Goal: Information Seeking & Learning: Learn about a topic

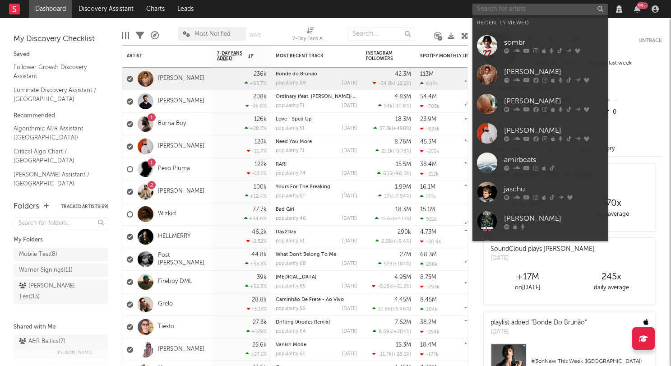
click at [489, 11] on input "text" at bounding box center [540, 9] width 135 height 11
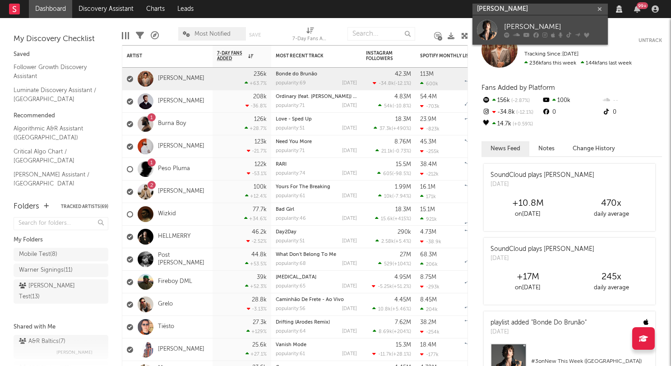
type input "[PERSON_NAME]"
click at [489, 30] on div at bounding box center [487, 30] width 20 height 20
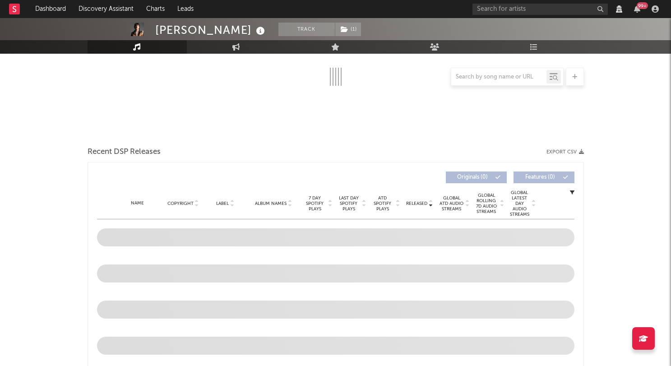
scroll to position [184, 0]
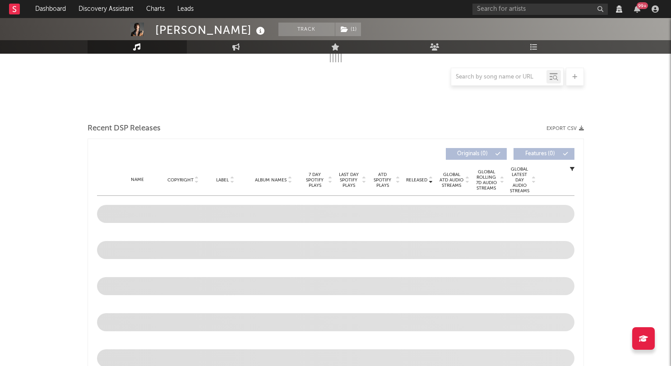
select select "View all"
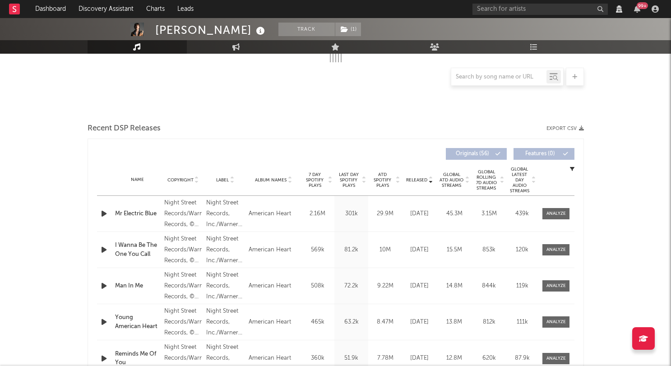
select select "View all"
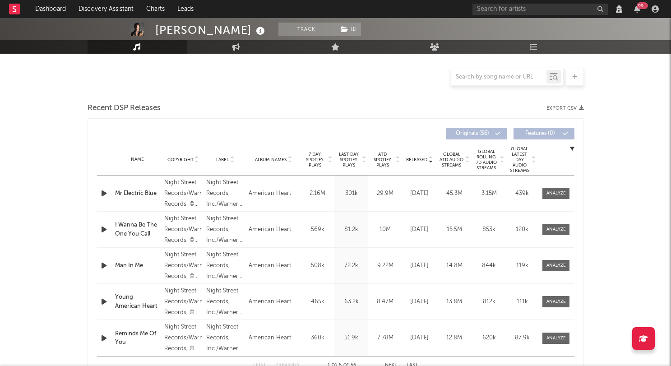
scroll to position [205, 0]
select select "View all"
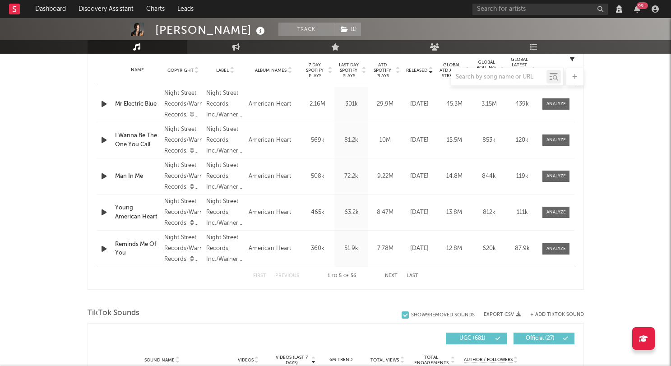
select select "6m"
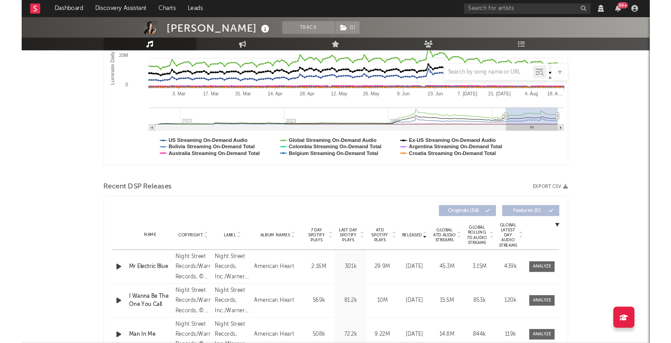
scroll to position [302, 0]
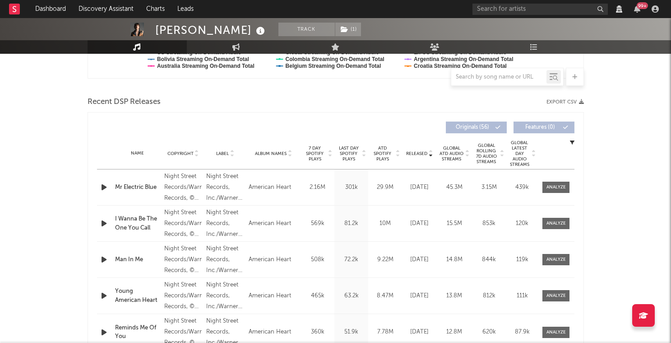
select select "View all"
select select "6m"
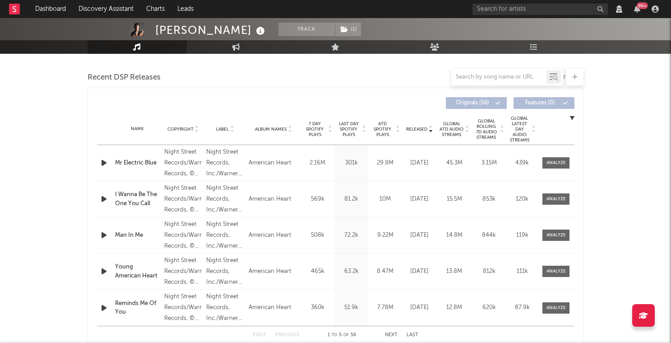
scroll to position [328, 0]
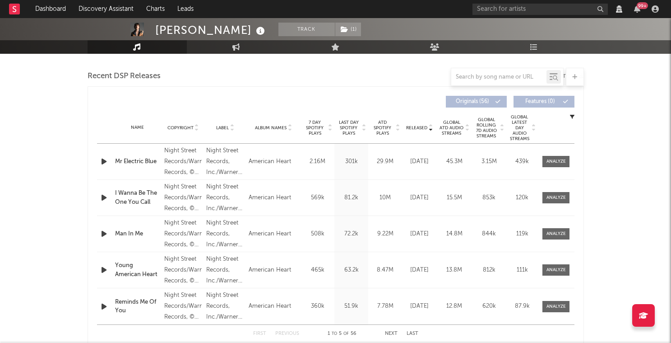
click at [510, 82] on div at bounding box center [498, 76] width 95 height 11
click at [510, 78] on input "text" at bounding box center [498, 77] width 95 height 7
type input "want"
select select "View all"
select select "6m"
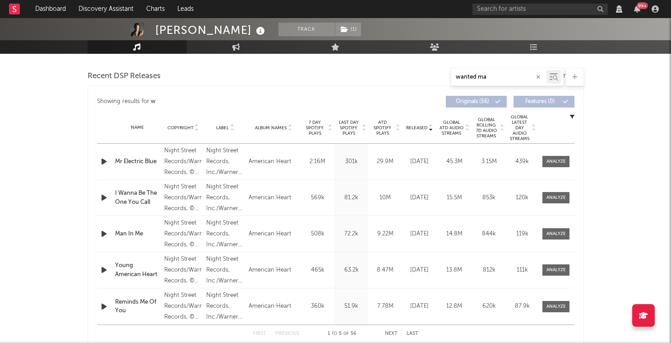
type input "wanted man"
select select "View all"
select select "6m"
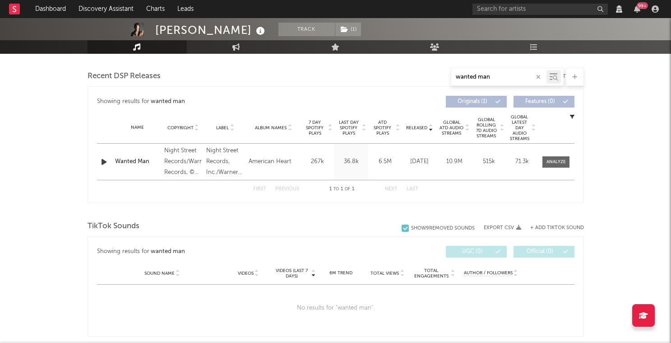
type input "wanted man"
drag, startPoint x: 430, startPoint y: 161, endPoint x: 428, endPoint y: 171, distance: 10.5
click at [428, 166] on div "[DATE]" at bounding box center [419, 161] width 30 height 9
drag, startPoint x: 539, startPoint y: 78, endPoint x: 533, endPoint y: 80, distance: 6.1
click at [539, 78] on icon "button" at bounding box center [538, 77] width 5 height 6
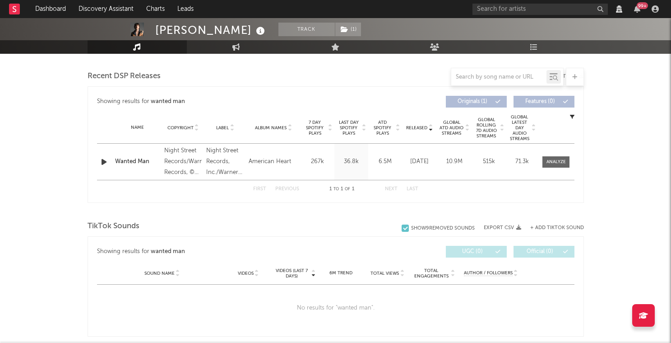
click at [462, 117] on div "Name Copyright Label Album Names Composer Names 7 Day Spotify Plays Last Day Sp…" at bounding box center [336, 128] width 478 height 32
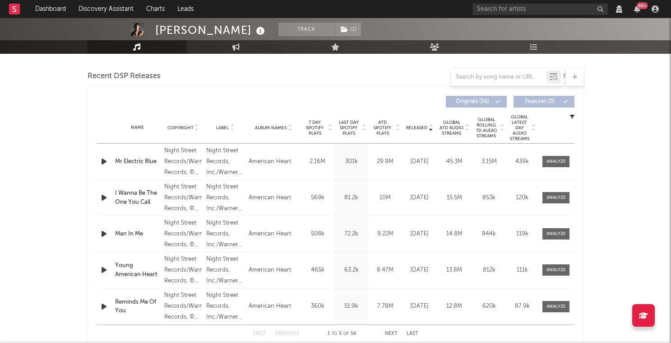
select select "View all"
select select "6m"
click at [416, 130] on span "Released" at bounding box center [416, 127] width 21 height 5
select select "View all"
select select "6m"
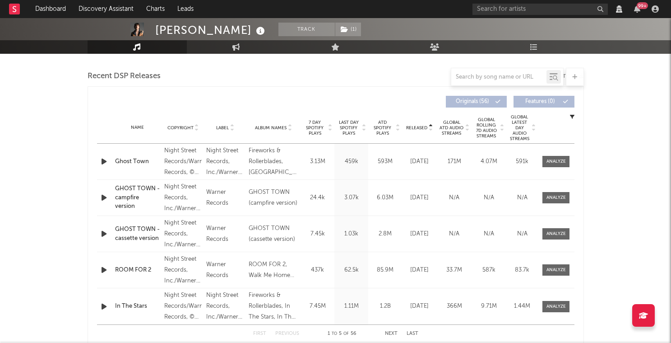
click at [416, 130] on span "Released" at bounding box center [416, 127] width 21 height 5
select select "View all"
select select "6m"
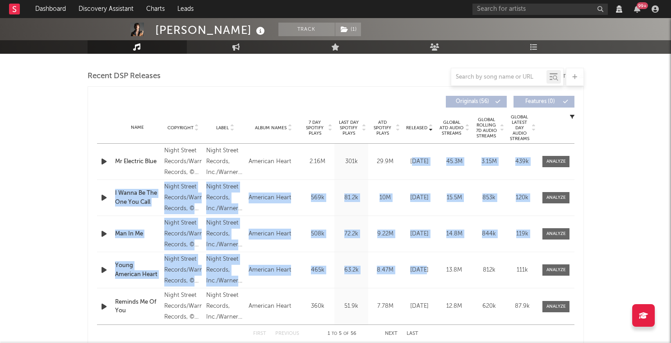
drag, startPoint x: 413, startPoint y: 164, endPoint x: 423, endPoint y: 271, distance: 107.5
click at [423, 271] on div "Name Mr [PERSON_NAME] Blue Copyright Night Street Records/Warner Records, © 202…" at bounding box center [336, 234] width 478 height 181
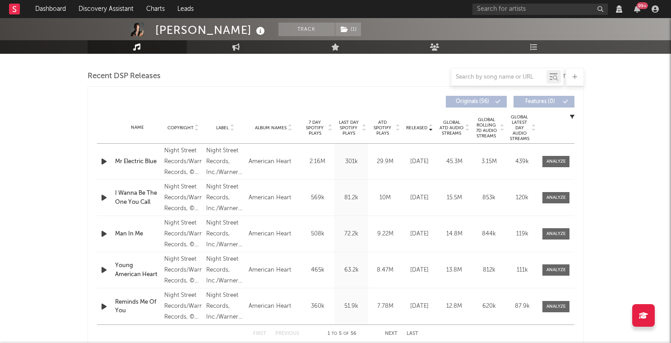
click at [424, 270] on div "[DATE]" at bounding box center [419, 269] width 30 height 9
click at [482, 77] on input "text" at bounding box center [498, 77] width 95 height 7
type input "wante"
select select "View all"
select select "6m"
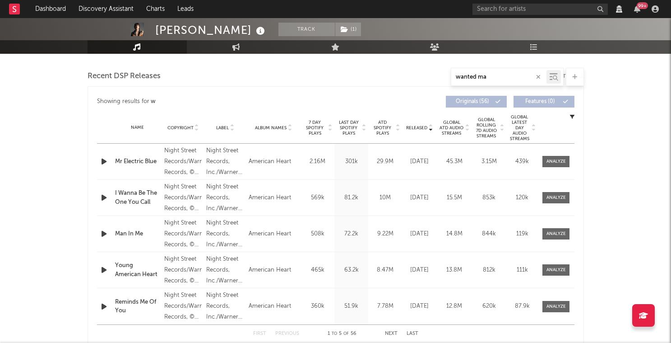
type input "wanted man"
select select "View all"
select select "6m"
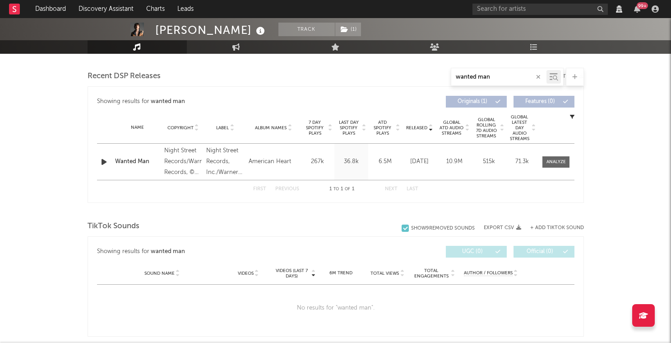
drag, startPoint x: 413, startPoint y: 162, endPoint x: 426, endPoint y: 176, distance: 19.2
click at [426, 176] on div "Name Wanted Man Copyright Night Street Records/Warner Records, © 2025 Warner Re…" at bounding box center [336, 162] width 478 height 36
click at [410, 163] on div "[DATE]" at bounding box center [419, 161] width 30 height 9
drag, startPoint x: 412, startPoint y: 162, endPoint x: 425, endPoint y: 167, distance: 14.0
click at [425, 166] on div "[DATE]" at bounding box center [419, 161] width 30 height 9
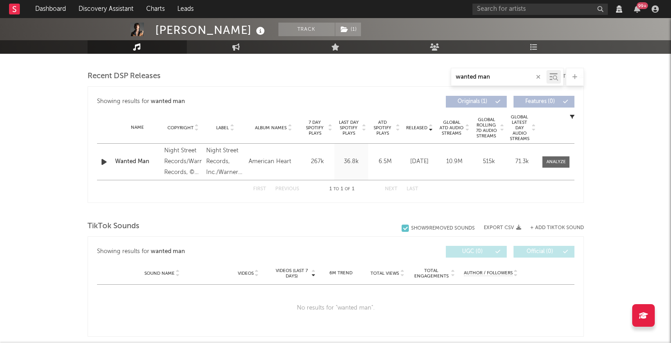
drag, startPoint x: 424, startPoint y: 171, endPoint x: 414, endPoint y: 162, distance: 13.2
click at [414, 162] on div "[DATE]" at bounding box center [419, 161] width 30 height 9
click at [561, 164] on div at bounding box center [556, 161] width 19 height 7
select select "View all"
select select "6m"
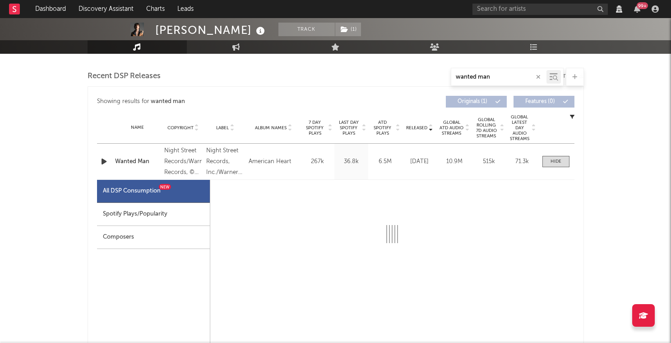
click at [182, 219] on div "Spotify Plays/Popularity" at bounding box center [153, 214] width 113 height 23
select select "1w"
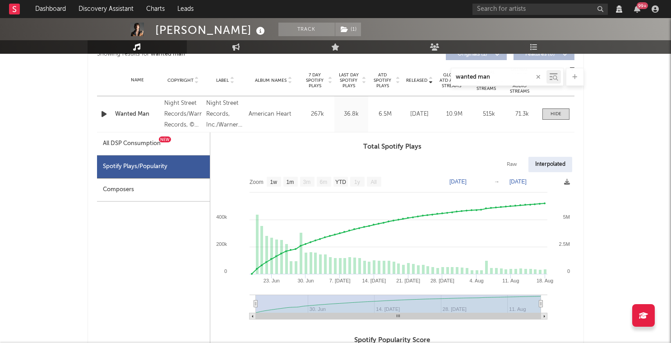
scroll to position [393, 0]
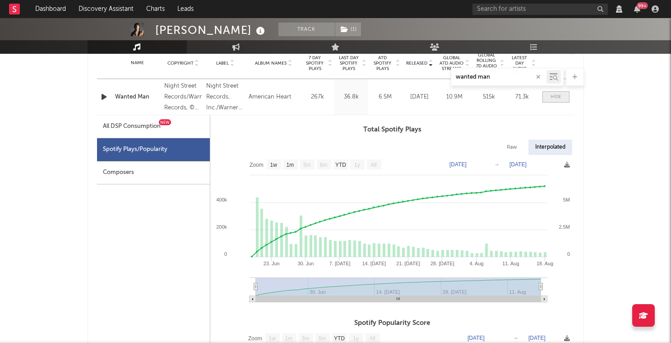
click at [550, 102] on span at bounding box center [556, 96] width 27 height 11
select select "View all"
select select "6m"
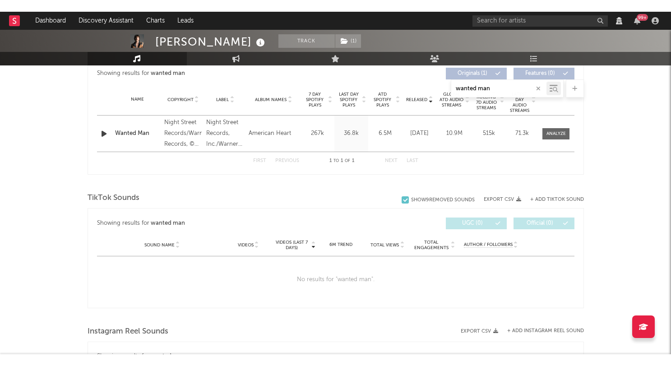
scroll to position [360, 0]
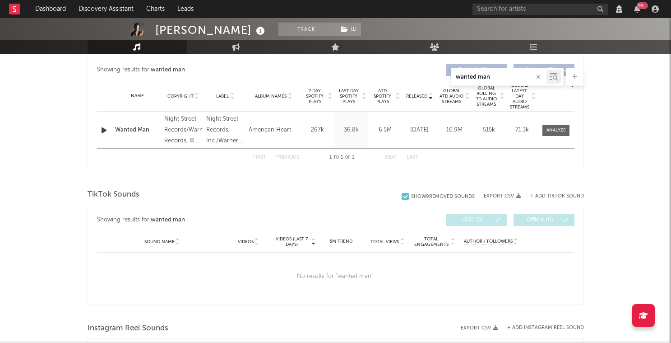
drag, startPoint x: 426, startPoint y: 139, endPoint x: 419, endPoint y: 132, distance: 9.9
click at [419, 131] on div "[DATE]" at bounding box center [419, 129] width 30 height 9
click at [408, 135] on div "[DATE]" at bounding box center [419, 129] width 30 height 9
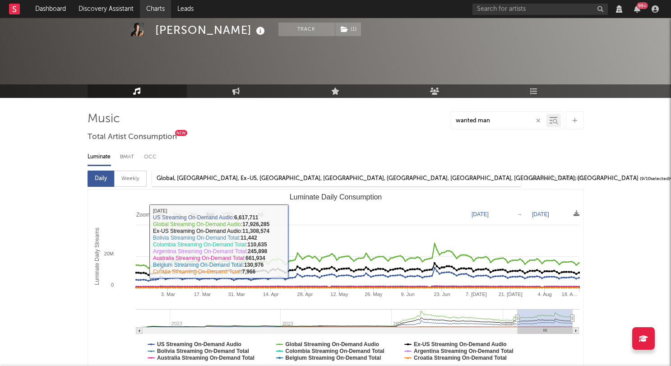
scroll to position [0, 0]
